Goal: Transaction & Acquisition: Purchase product/service

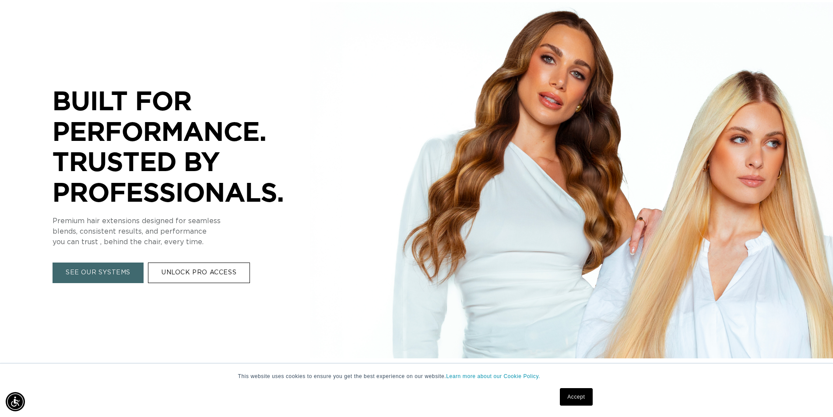
scroll to position [0, 1541]
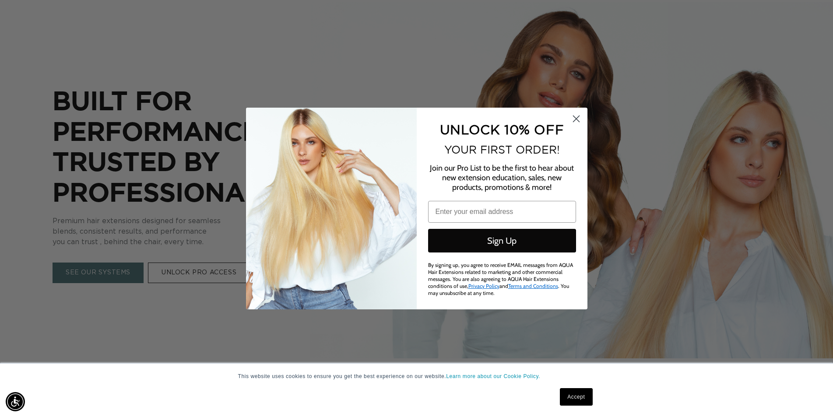
click at [573, 119] on circle "Close dialog" at bounding box center [575, 119] width 14 height 14
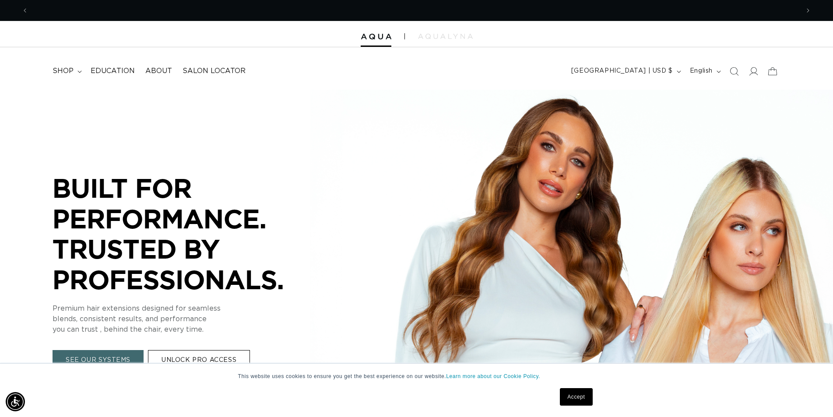
scroll to position [0, 771]
click at [61, 71] on span "shop" at bounding box center [63, 71] width 21 height 9
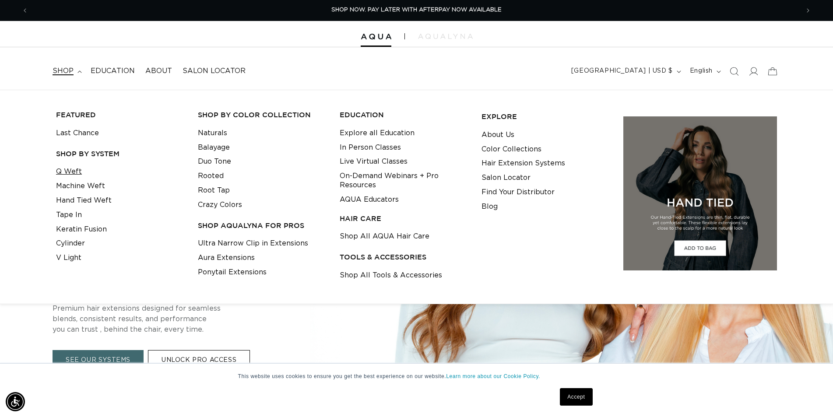
click at [79, 174] on link "Q Weft" at bounding box center [69, 172] width 26 height 14
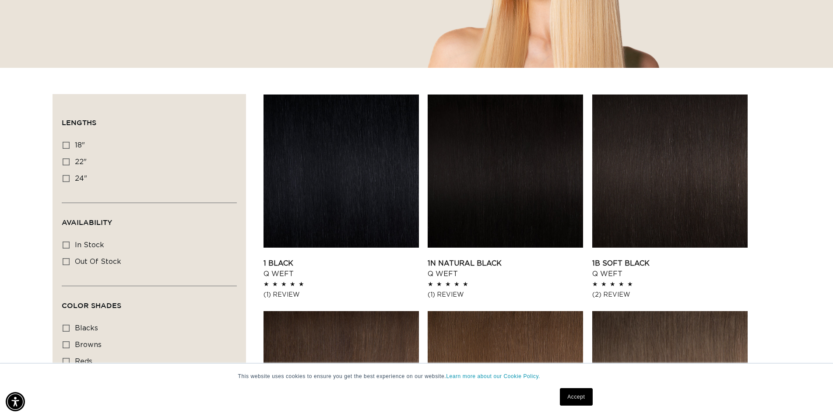
click at [582, 396] on link "Accept" at bounding box center [576, 397] width 32 height 18
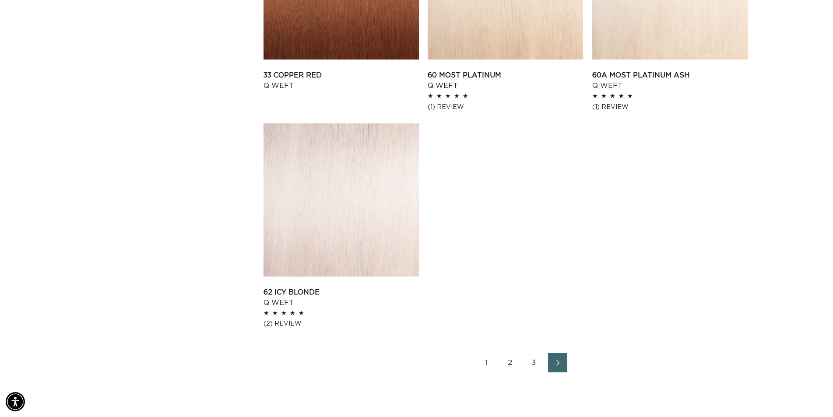
scroll to position [1313, 0]
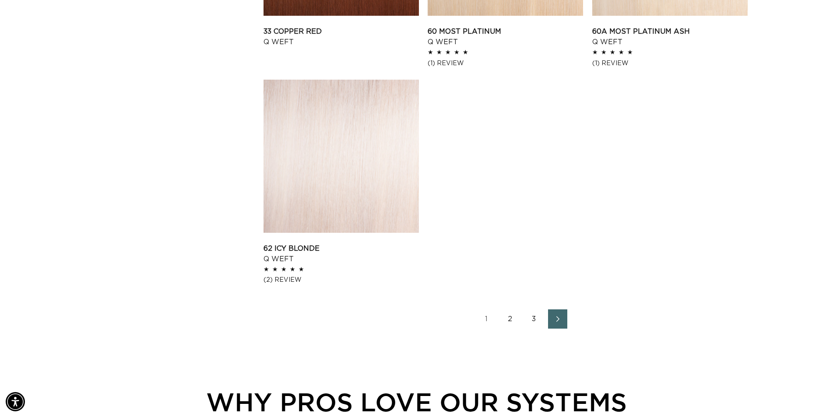
click at [556, 321] on icon "Next page" at bounding box center [557, 319] width 11 height 6
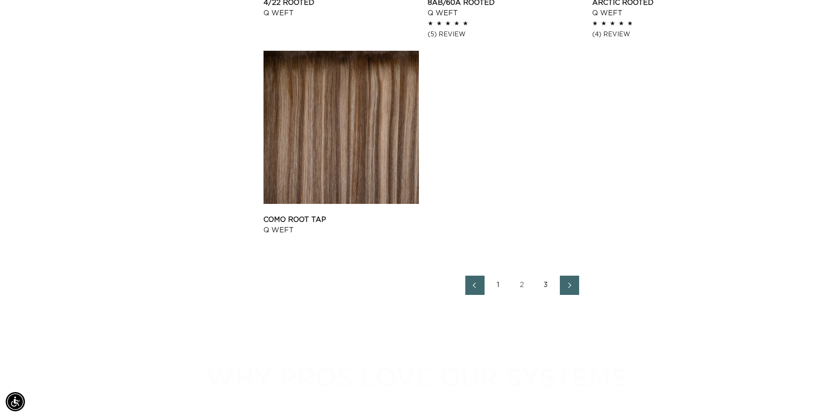
scroll to position [1356, 0]
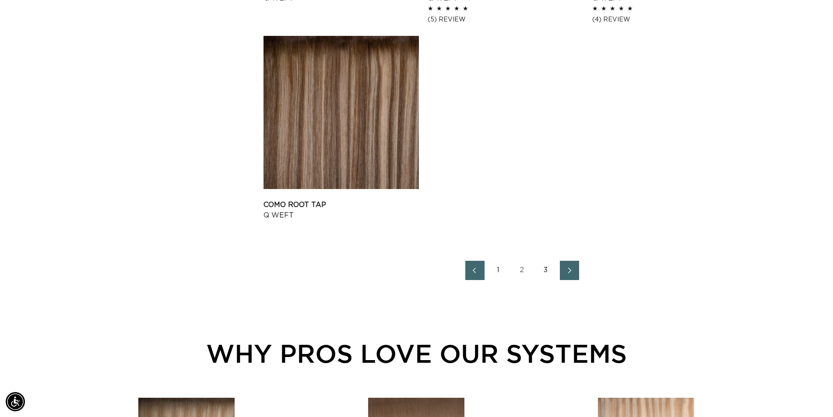
click at [568, 273] on icon "Next page" at bounding box center [569, 270] width 11 height 6
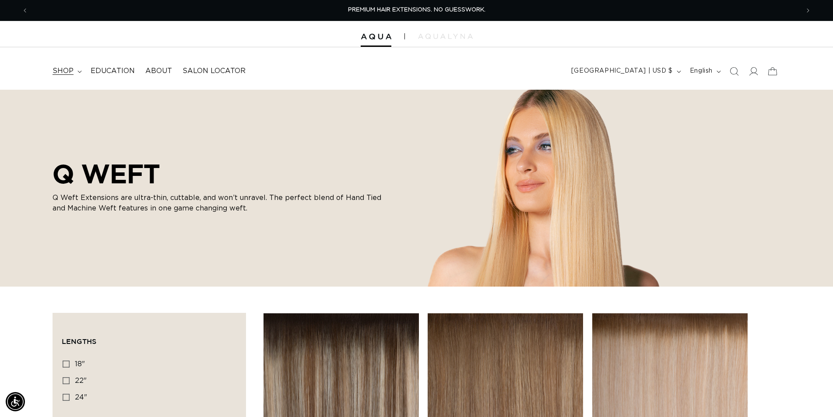
click at [77, 74] on summary "shop" at bounding box center [66, 71] width 38 height 20
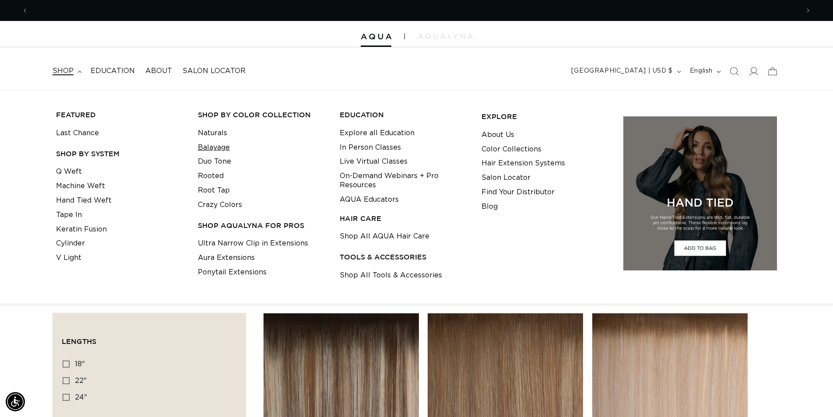
scroll to position [0, 1541]
click at [221, 144] on link "Balayage" at bounding box center [214, 147] width 32 height 14
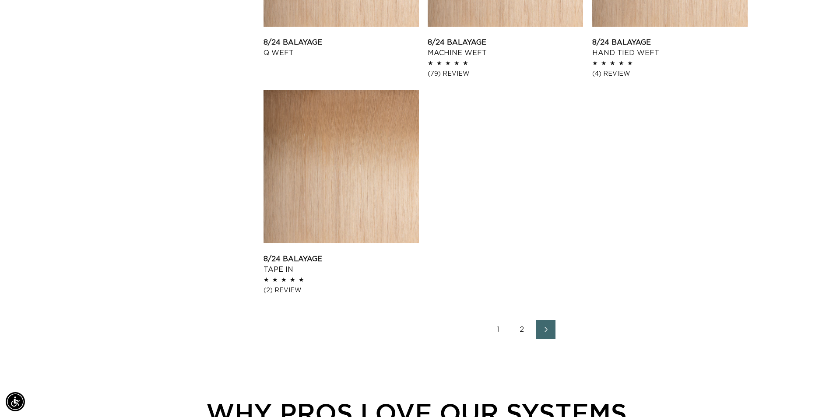
scroll to position [1313, 0]
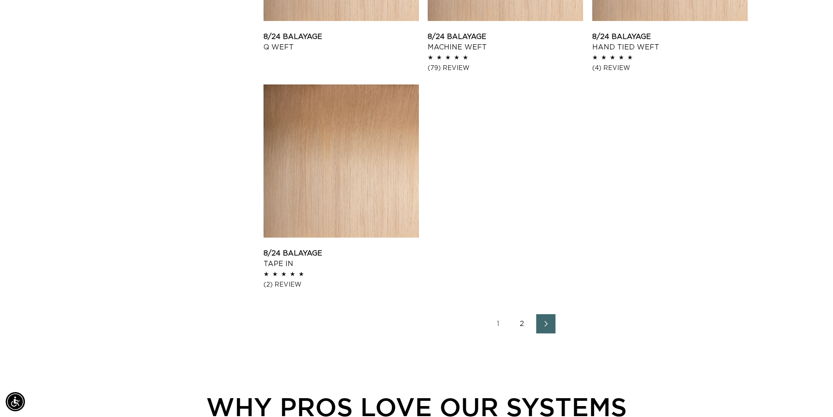
click at [542, 325] on icon "Next page" at bounding box center [545, 324] width 11 height 6
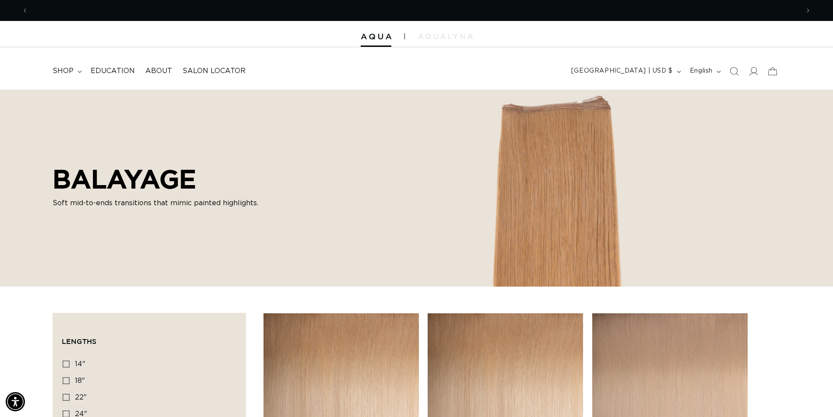
scroll to position [0, 1541]
